Goal: Task Accomplishment & Management: Manage account settings

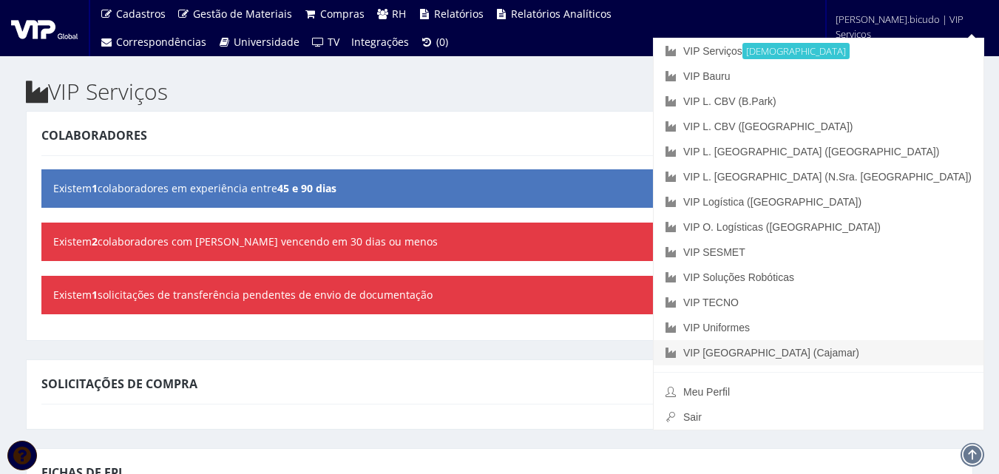
click at [863, 357] on link "VIP [GEOGRAPHIC_DATA] (Cajamar)" at bounding box center [819, 352] width 330 height 25
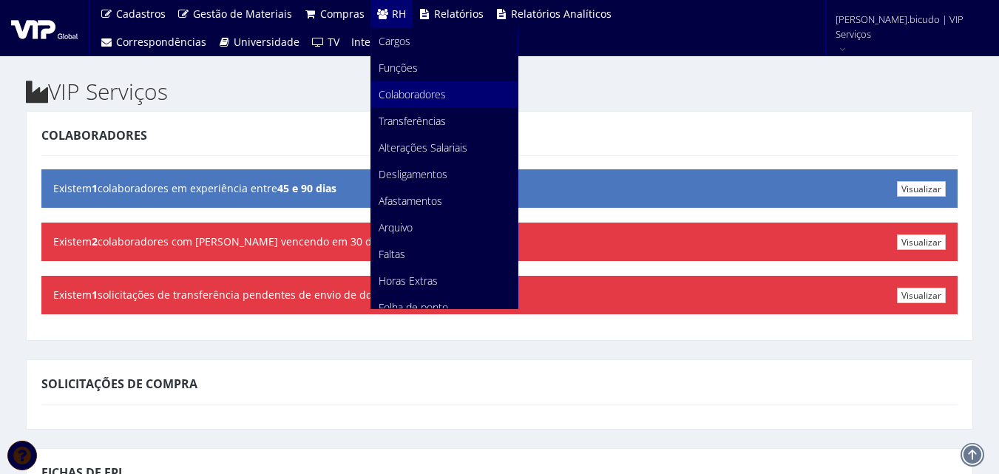
click at [411, 94] on span "Colaboradores" at bounding box center [412, 94] width 67 height 14
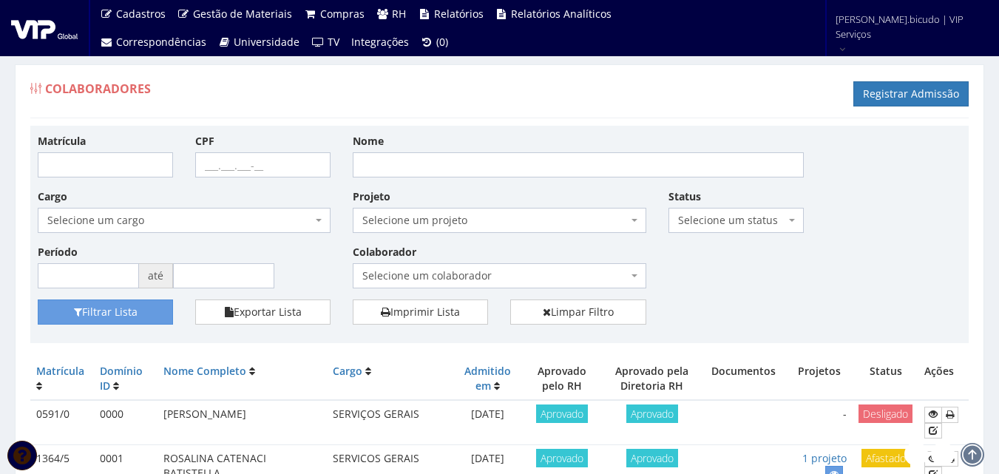
click at [727, 308] on div "Filtrar Lista Exportar Lista Imprimir Lista Limpar Filtro" at bounding box center [500, 318] width 946 height 36
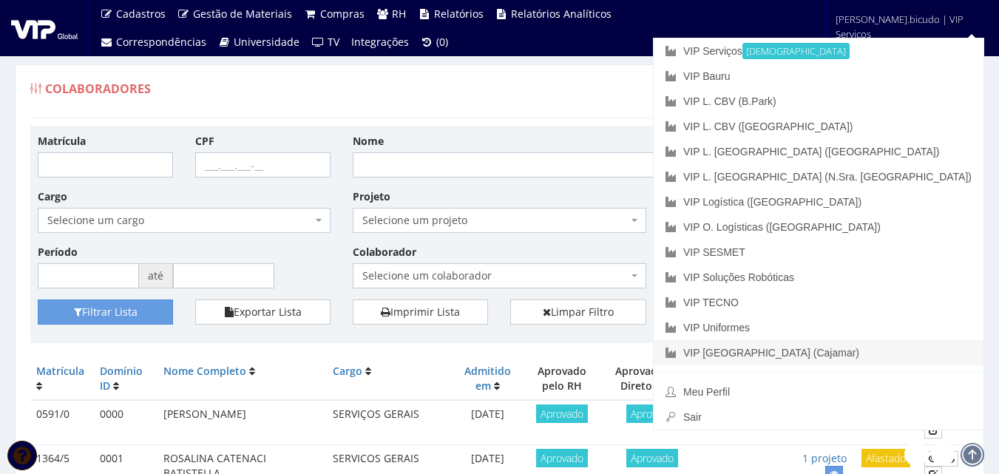
click at [889, 354] on link "VIP [GEOGRAPHIC_DATA] (Cajamar)" at bounding box center [819, 352] width 330 height 25
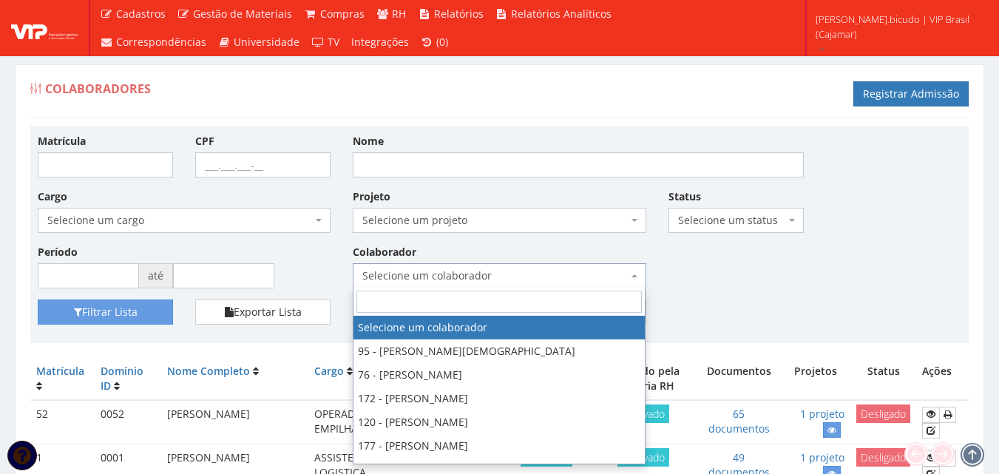
click at [415, 273] on span "Selecione um colaborador" at bounding box center [494, 275] width 265 height 15
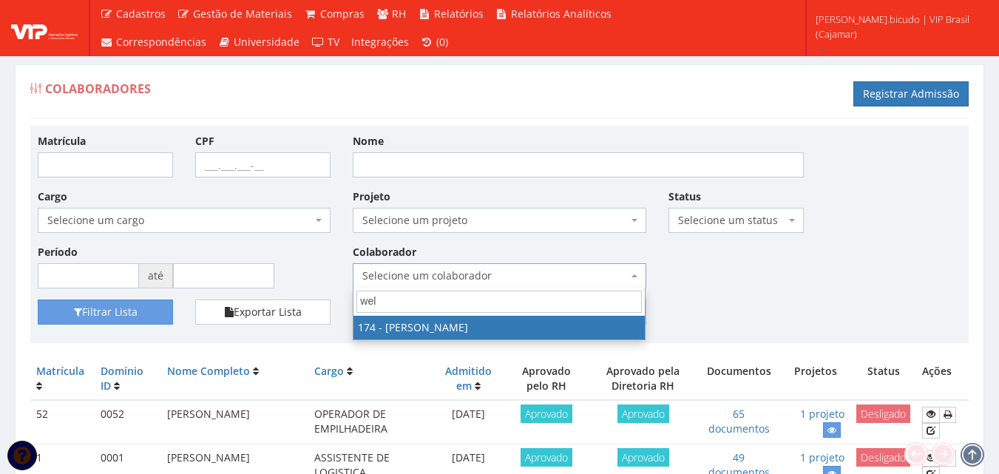
type input "well"
select select "4063"
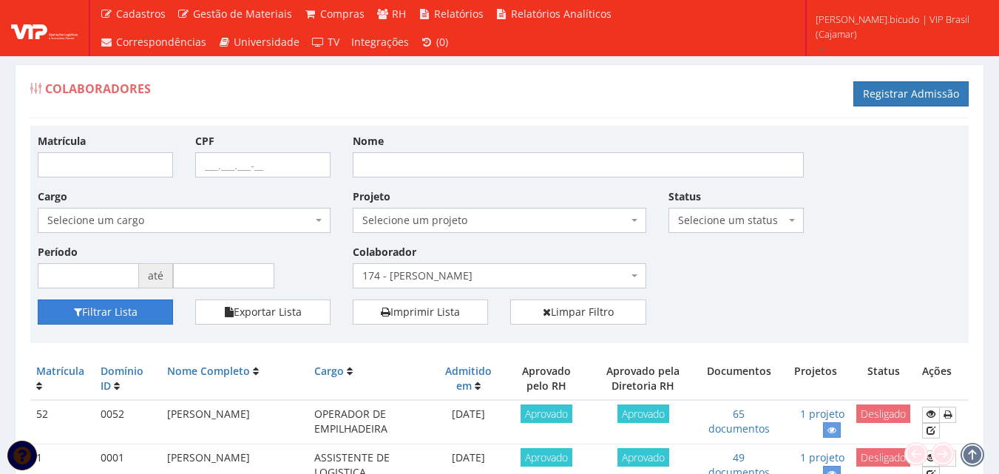
click at [86, 318] on button "Filtrar Lista" at bounding box center [105, 312] width 135 height 25
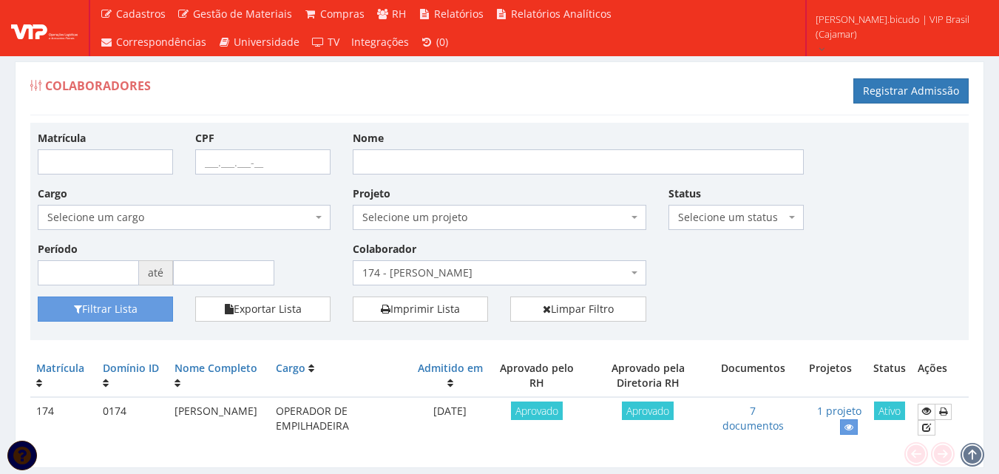
scroll to position [47, 0]
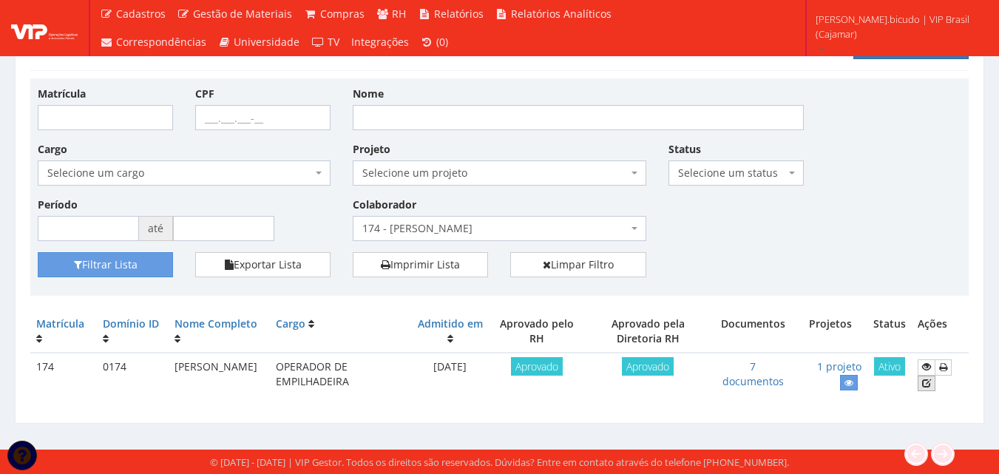
click at [931, 382] on icon at bounding box center [926, 383] width 9 height 10
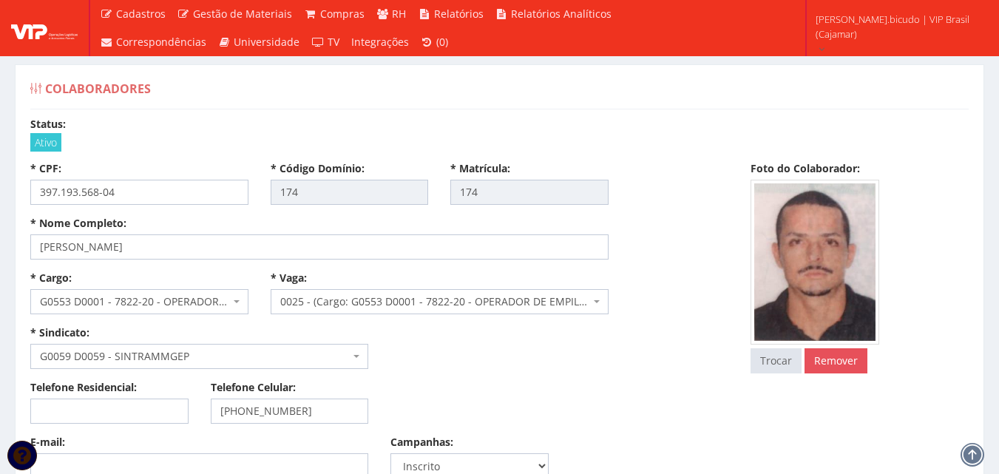
select select
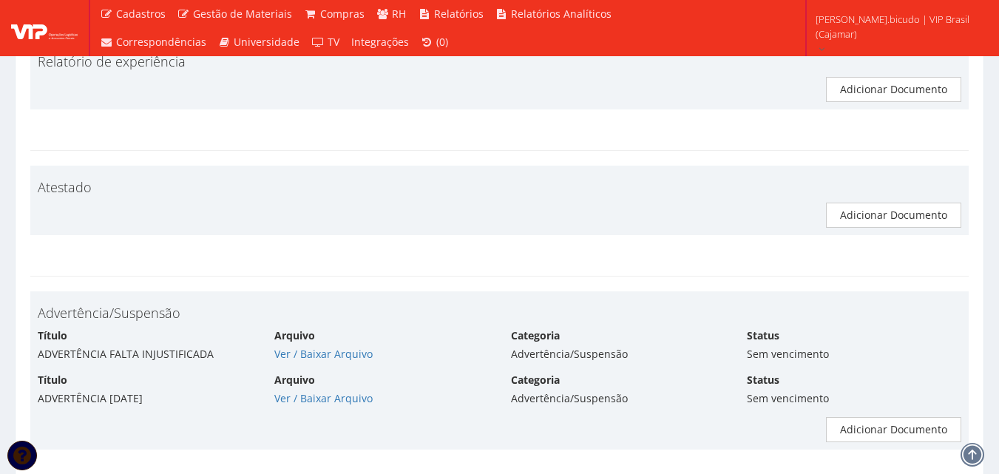
scroll to position [5843, 0]
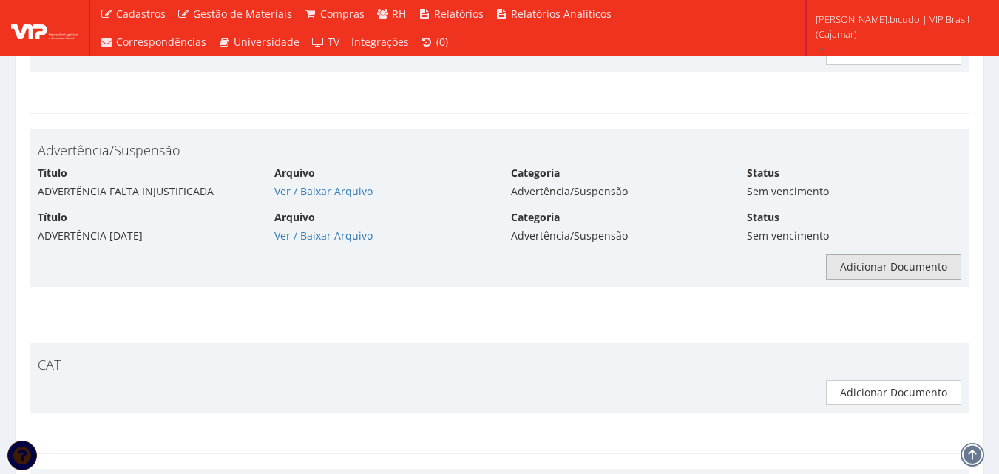
click at [857, 254] on link "Adicionar Documento" at bounding box center [893, 266] width 135 height 25
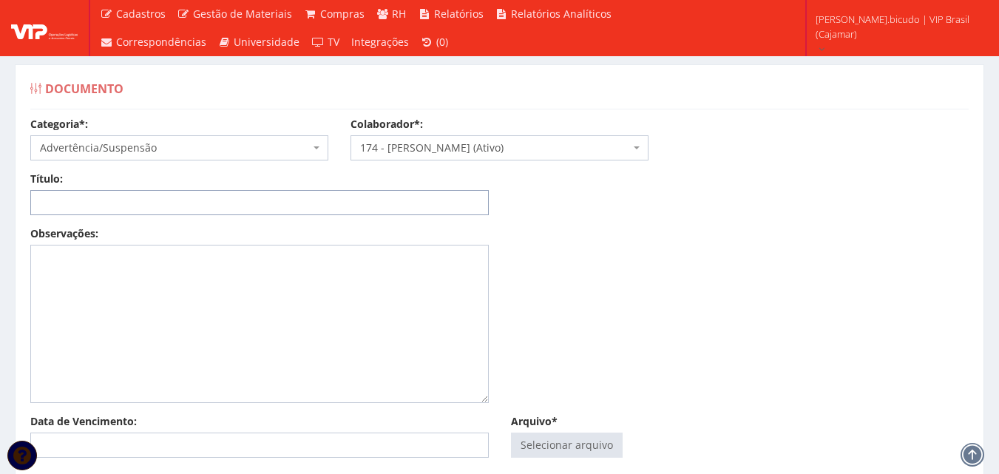
click at [266, 206] on input "Título:" at bounding box center [259, 202] width 459 height 25
drag, startPoint x: 136, startPoint y: 201, endPoint x: 111, endPoint y: 203, distance: 25.2
click at [111, 203] on input "ADVERTÊNCIA 15.04.2025" at bounding box center [259, 202] width 459 height 25
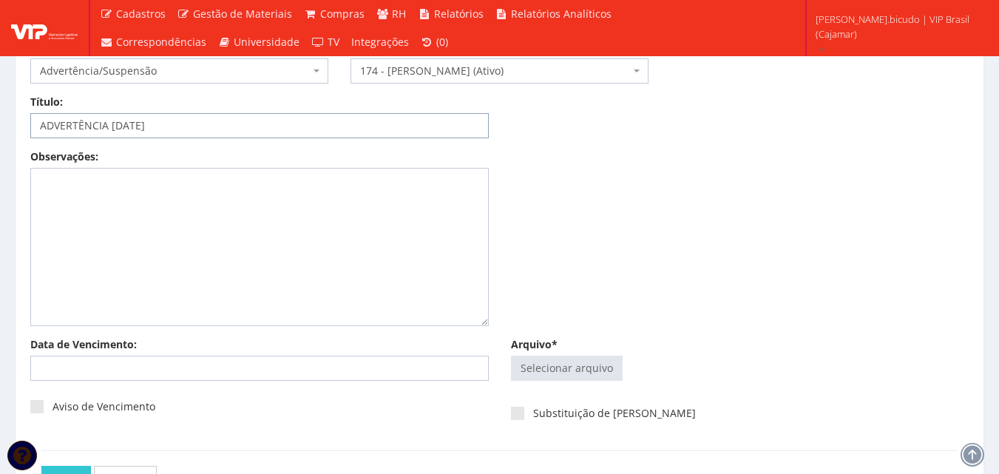
scroll to position [148, 0]
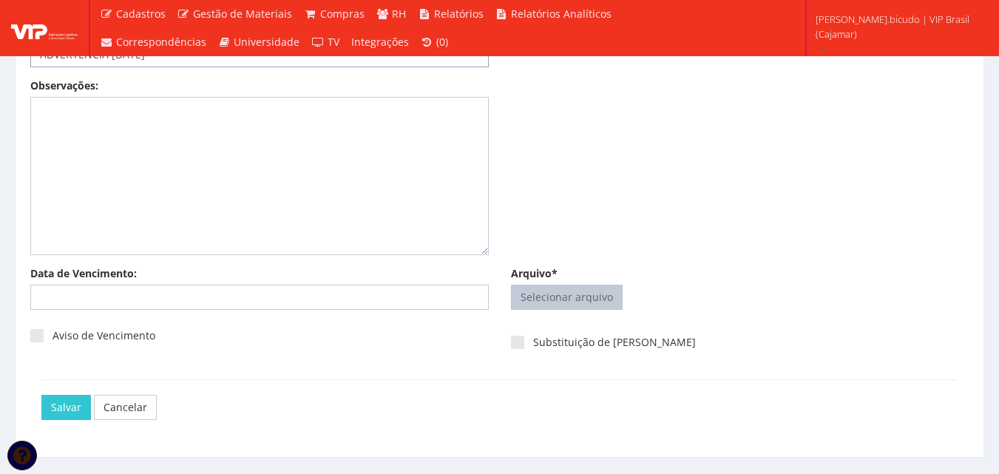
type input "ADVERTÊNCIA 19.08.2025"
click at [595, 302] on input "Arquivo*" at bounding box center [567, 298] width 110 height 24
type input "C:\fakepath\Adobe Scan 21 de ago. de 2025.pdf"
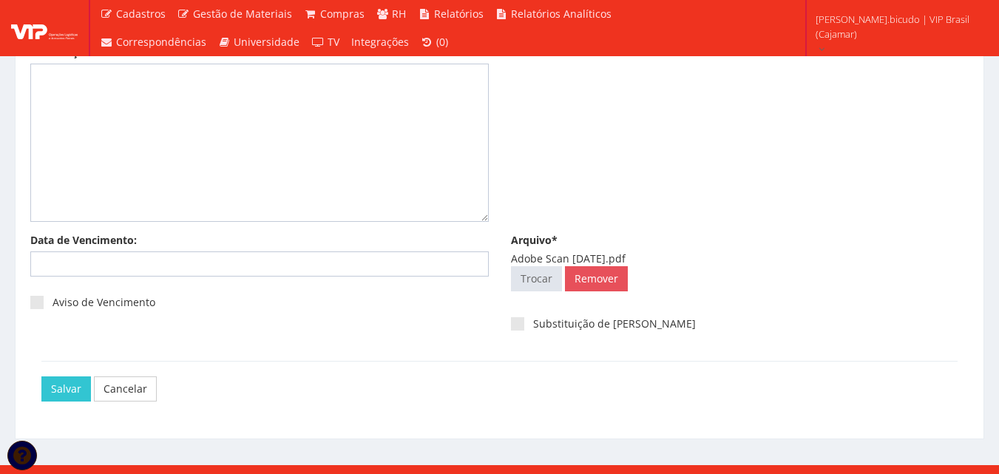
scroll to position [197, 0]
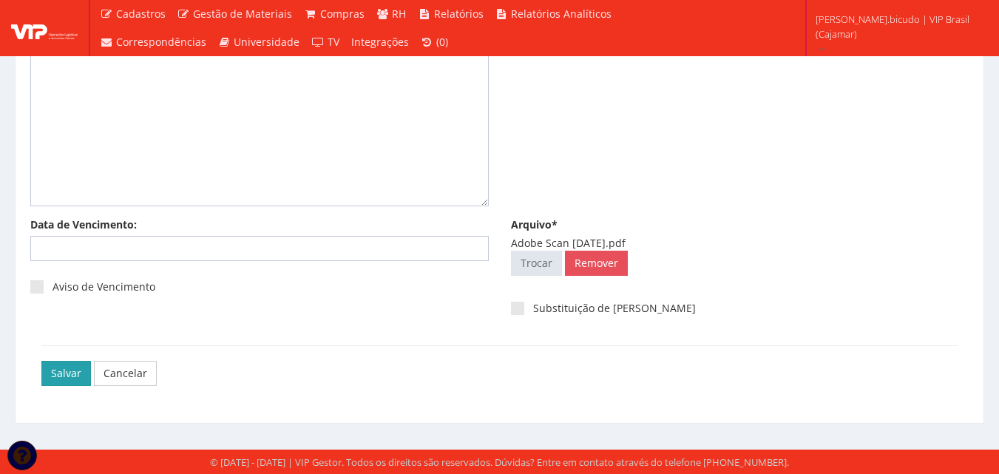
click at [86, 376] on input "Salvar" at bounding box center [66, 373] width 50 height 25
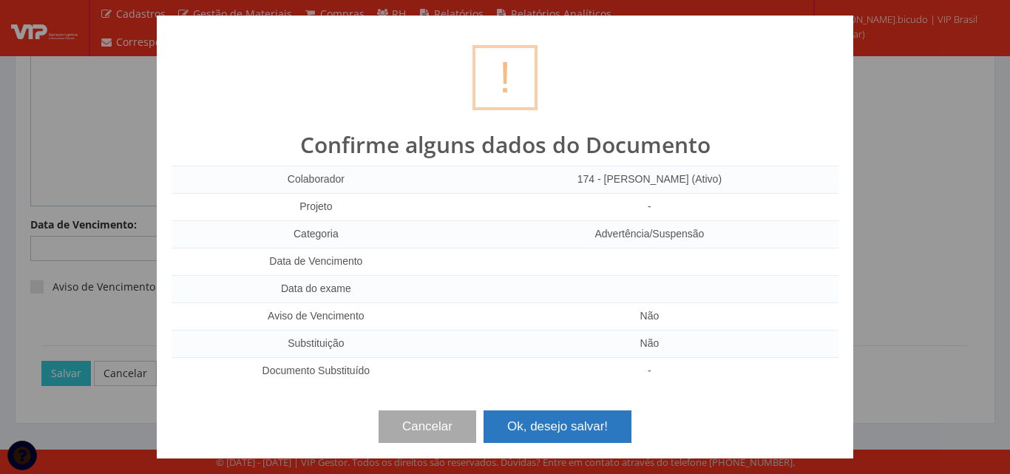
click at [522, 422] on button "Ok, desejo salvar!" at bounding box center [558, 427] width 148 height 33
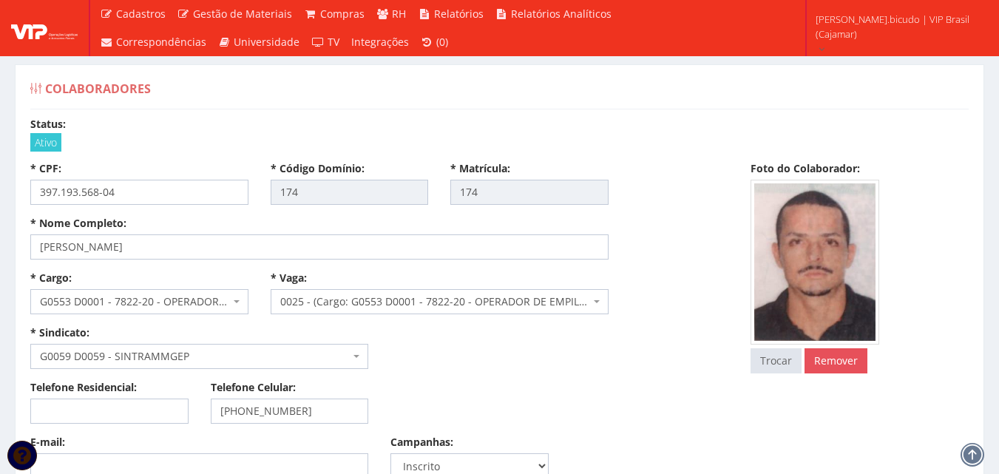
select select
